Goal: Navigation & Orientation: Go to known website

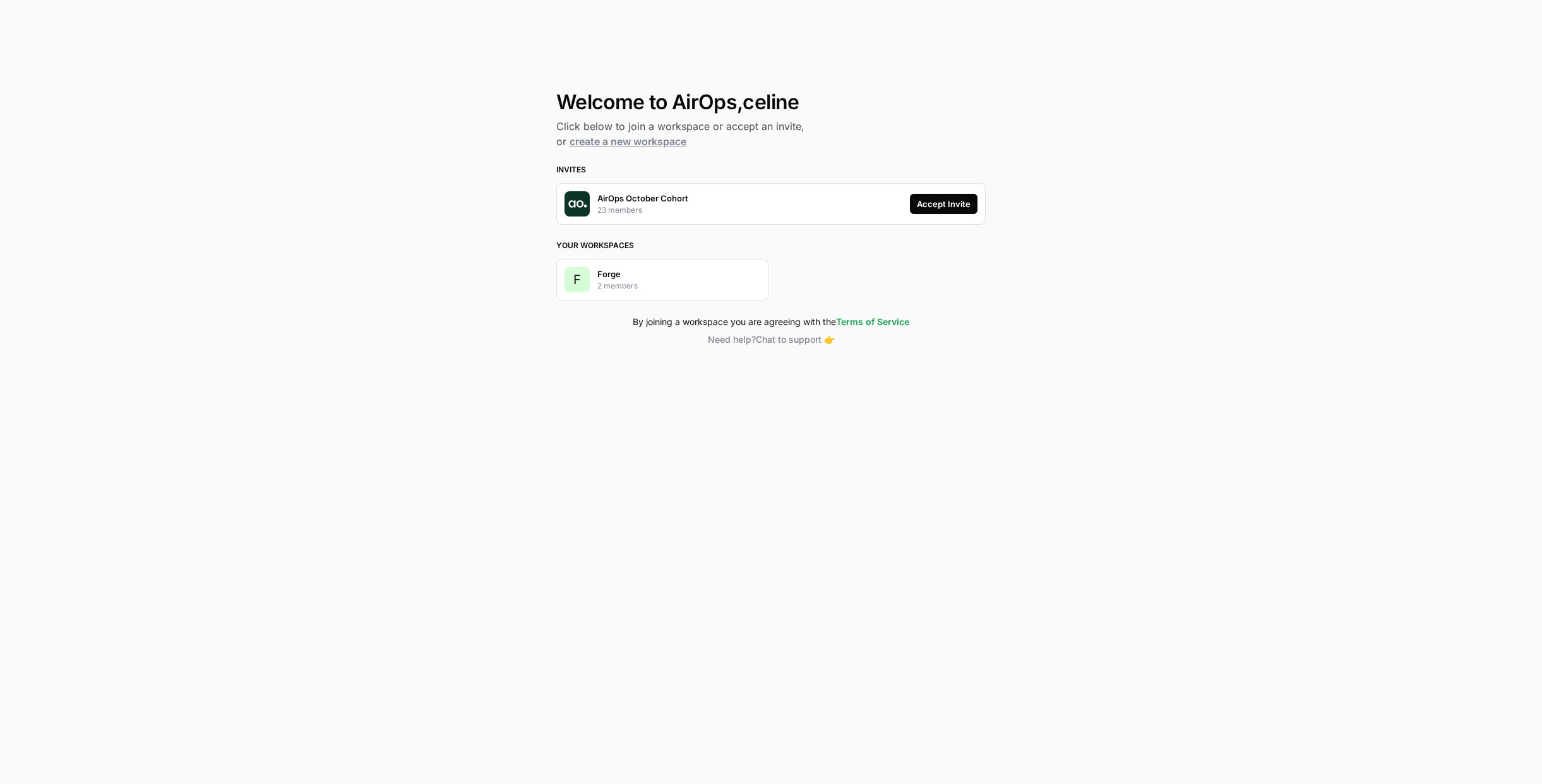
click at [945, 208] on div "Accept Invite" at bounding box center [943, 204] width 54 height 13
